Goal: Information Seeking & Learning: Learn about a topic

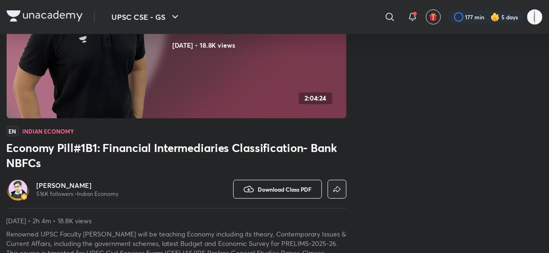
scroll to position [171, 0]
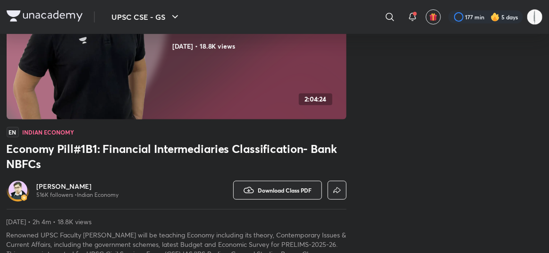
click at [0, 0] on button "Watch on app" at bounding box center [0, 0] width 0 height 0
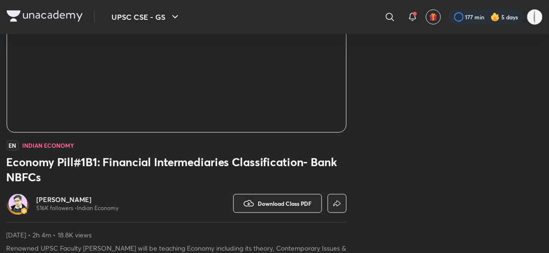
scroll to position [158, 0]
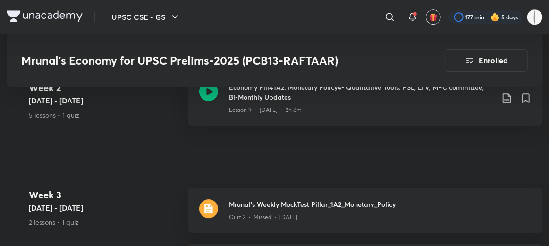
scroll to position [1210, 0]
